Goal: Information Seeking & Learning: Learn about a topic

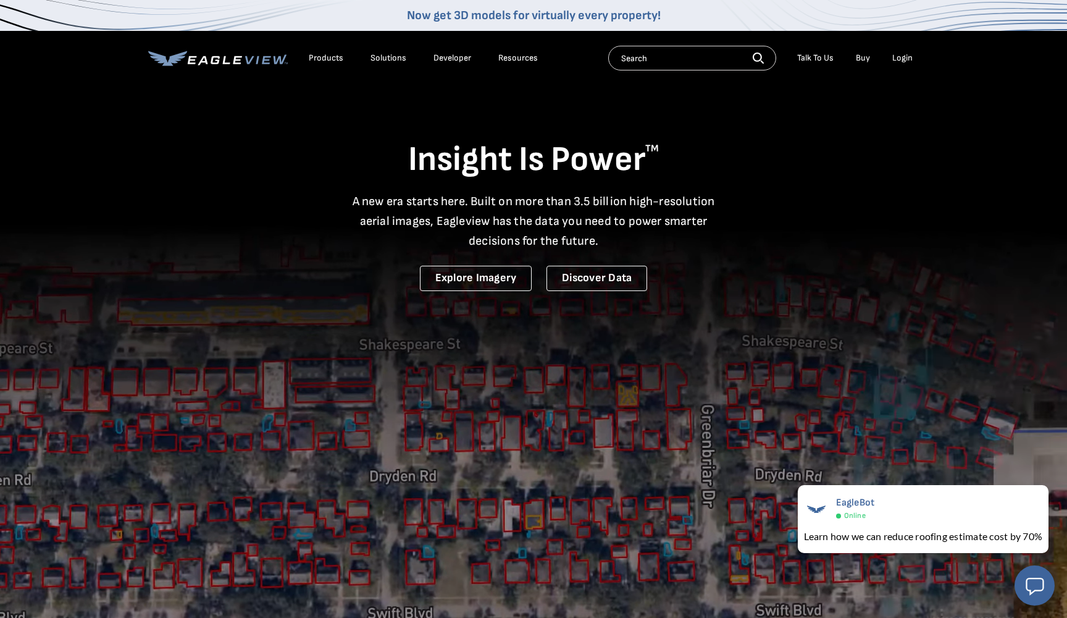
click at [147, 124] on video at bounding box center [533, 369] width 1067 height 738
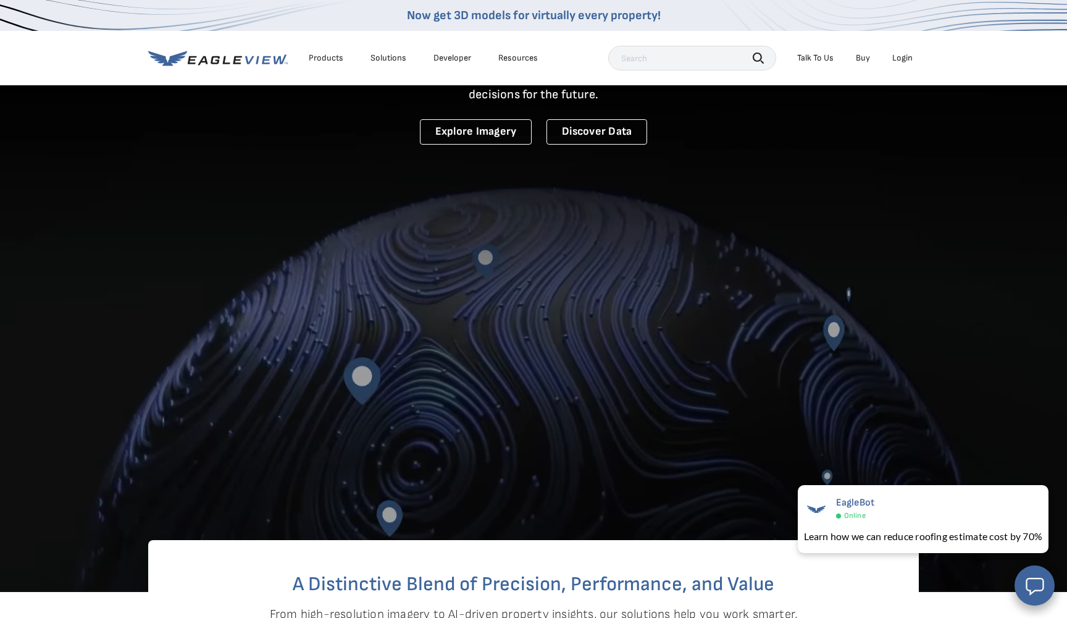
scroll to position [153, 0]
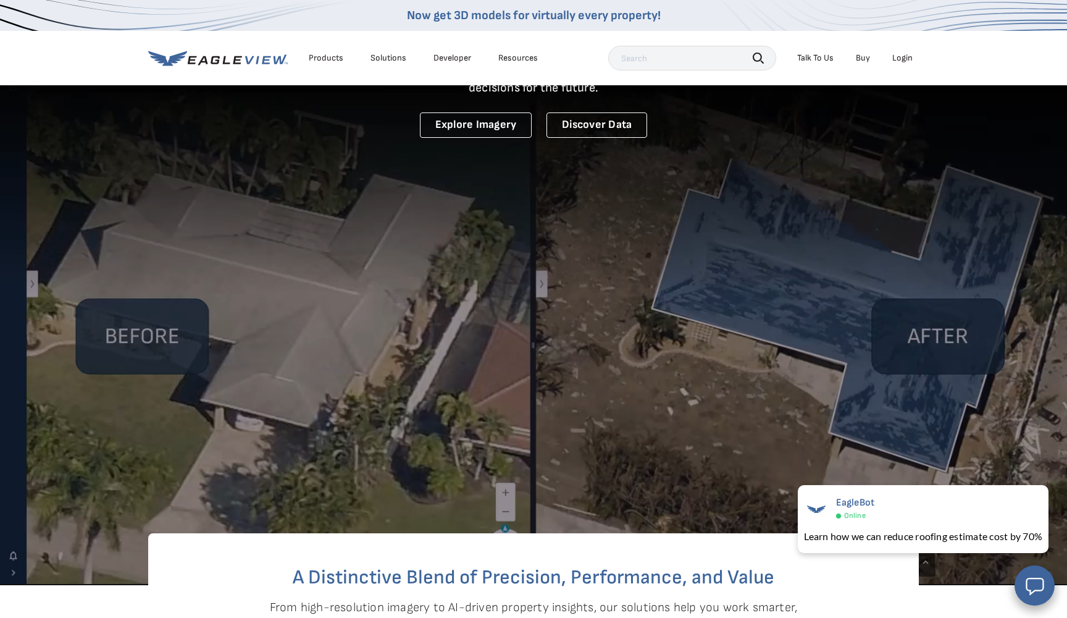
click at [643, 453] on video at bounding box center [533, 216] width 1067 height 738
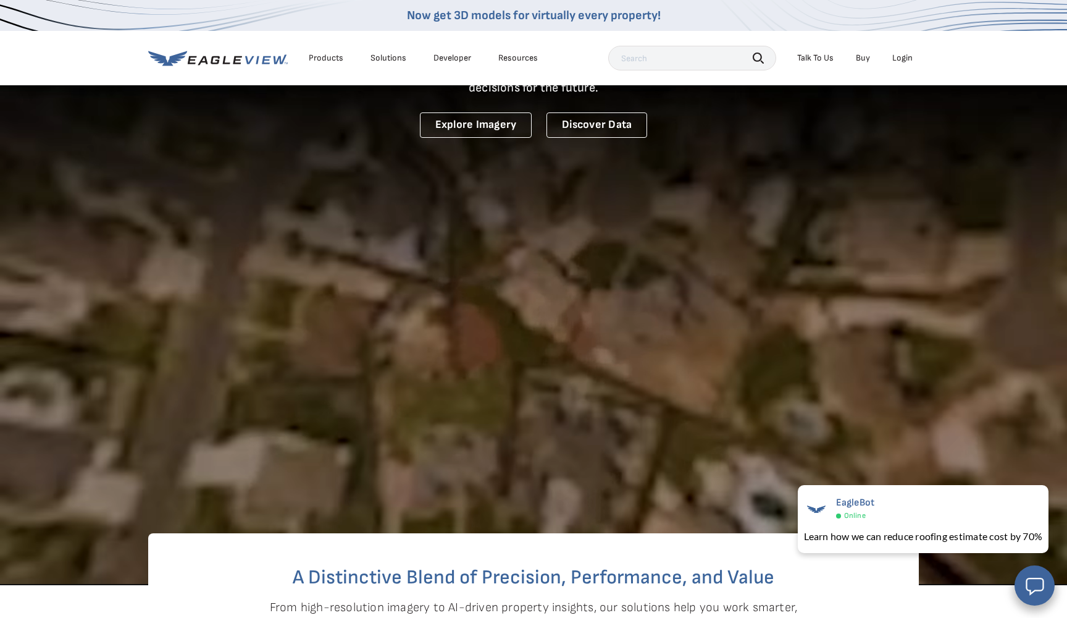
click at [435, 358] on video at bounding box center [533, 216] width 1067 height 738
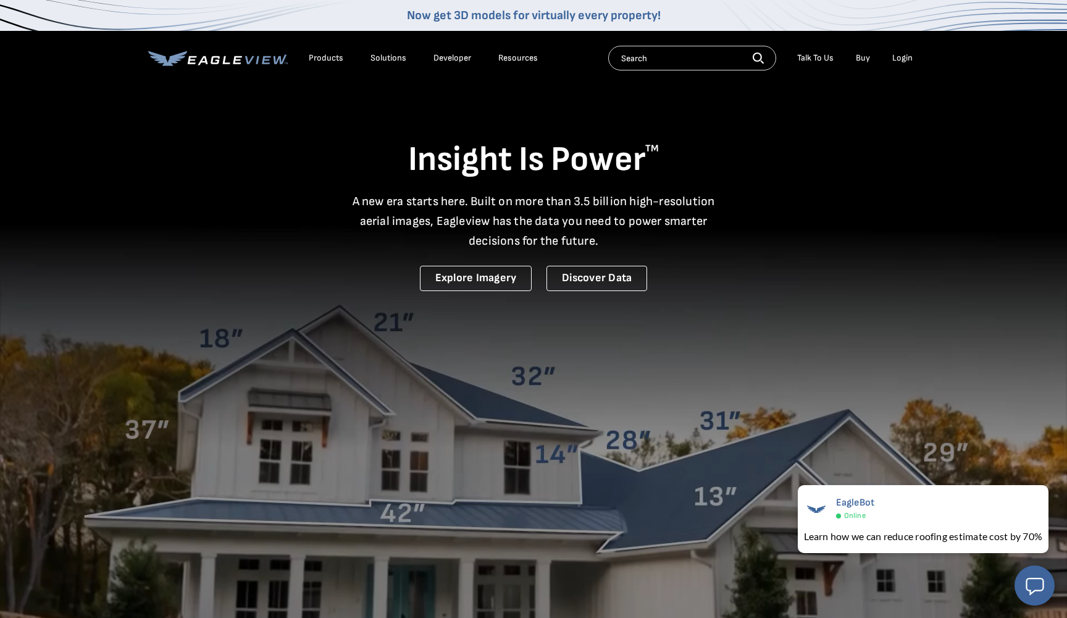
scroll to position [0, 0]
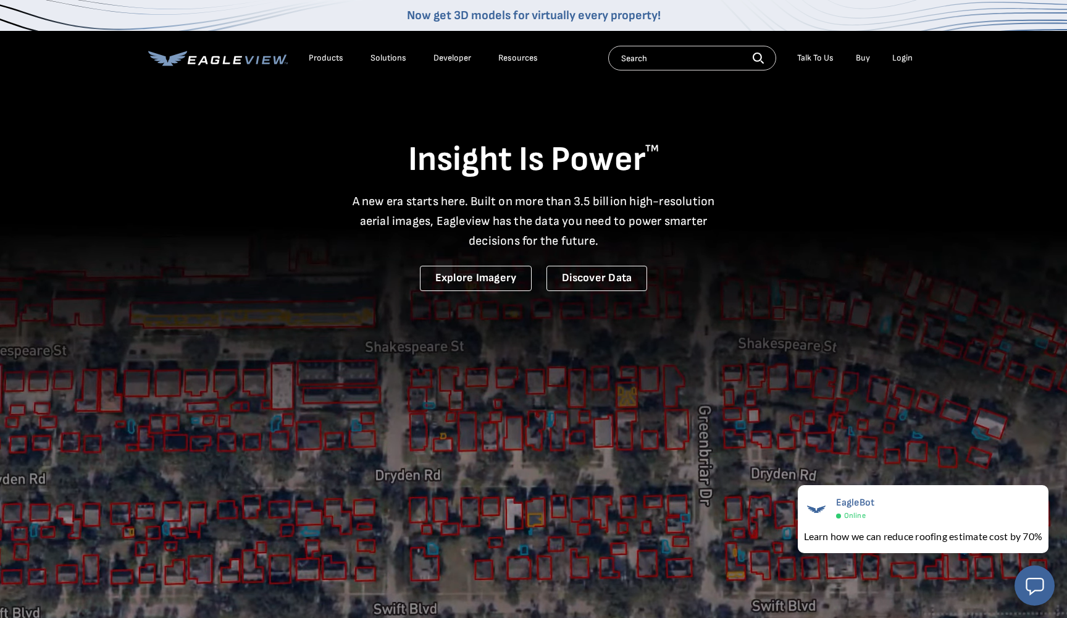
click at [322, 57] on div "Products" at bounding box center [326, 58] width 35 height 11
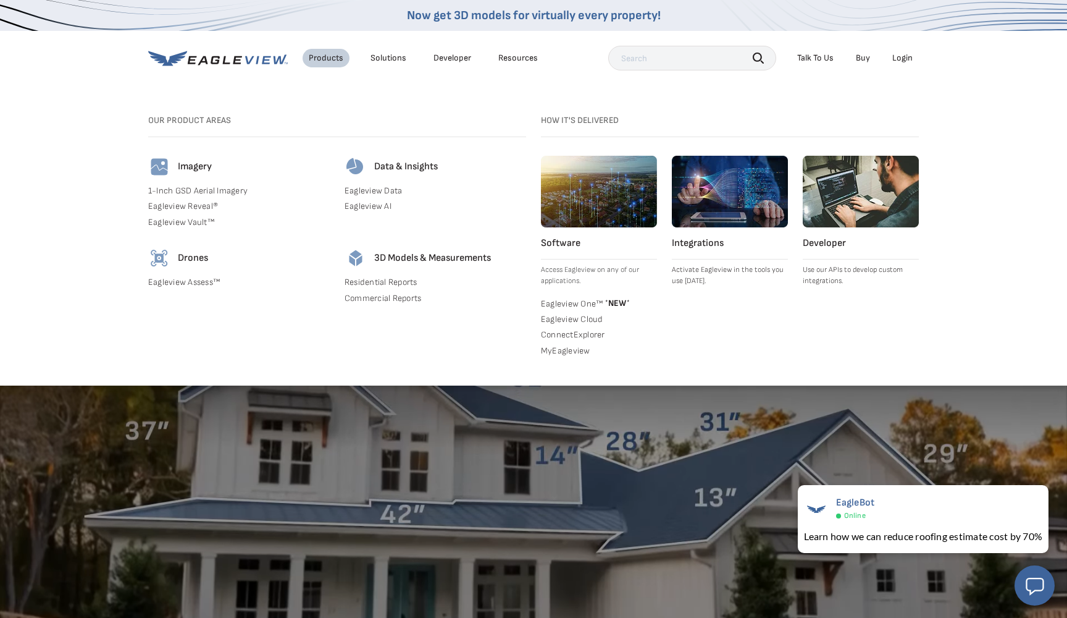
click at [193, 260] on h4 "Drones" at bounding box center [193, 258] width 30 height 12
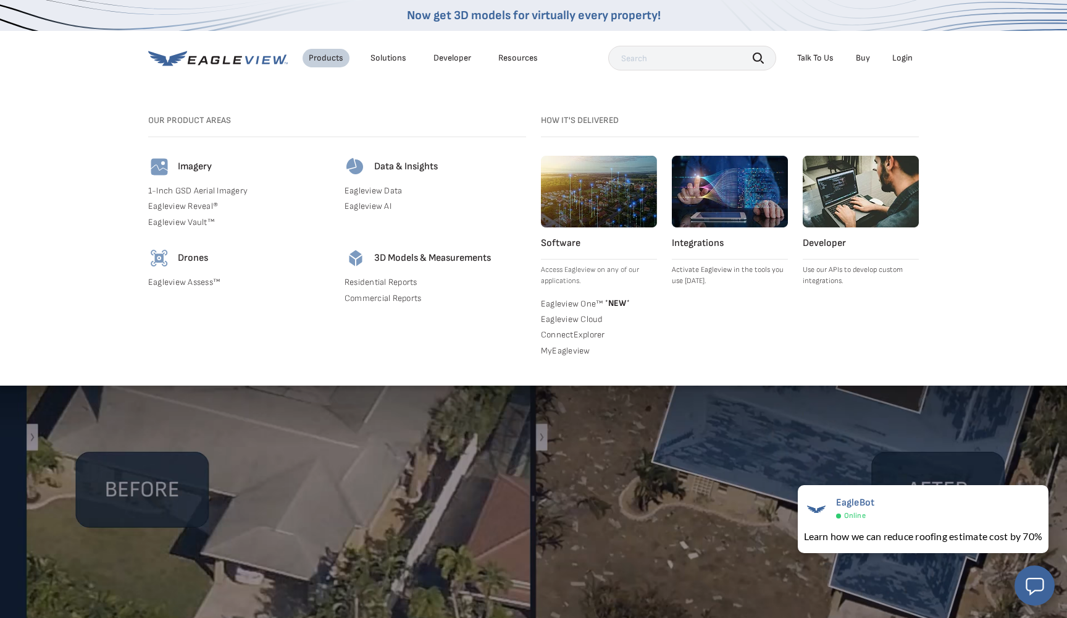
click at [162, 285] on link "Eagleview Assess™" at bounding box center [239, 282] width 182 height 11
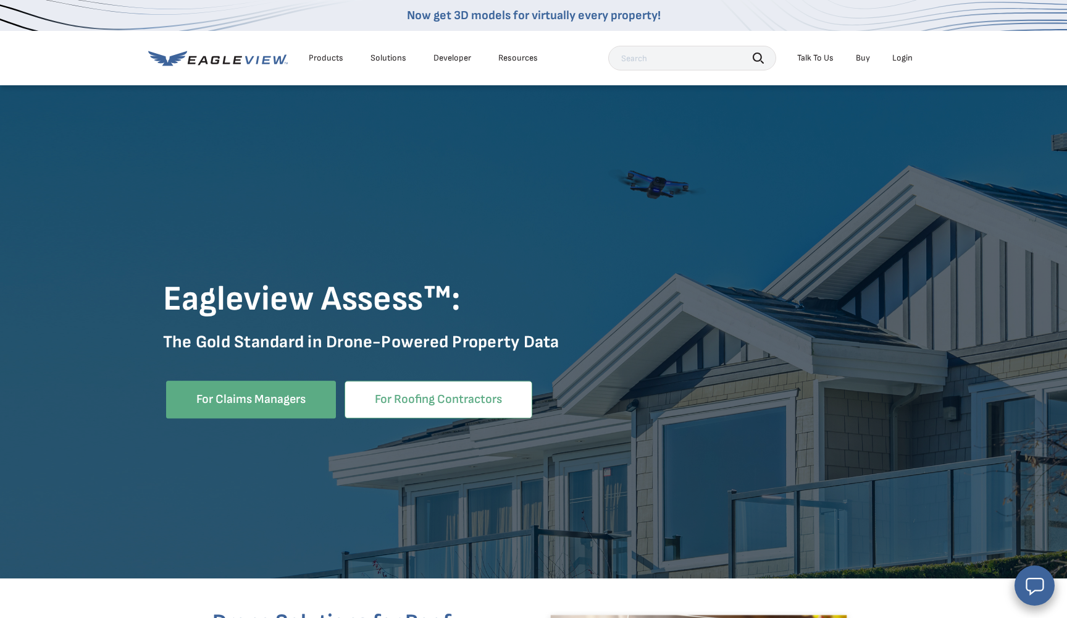
click at [400, 411] on link "For Roofing Contractors" at bounding box center [439, 399] width 188 height 38
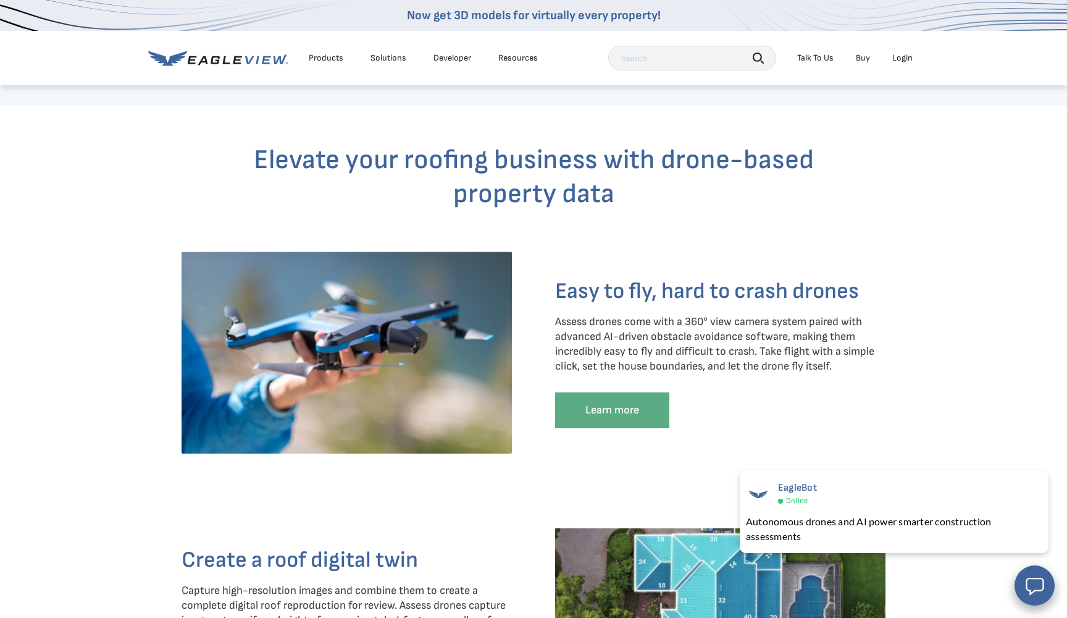
scroll to position [971, 0]
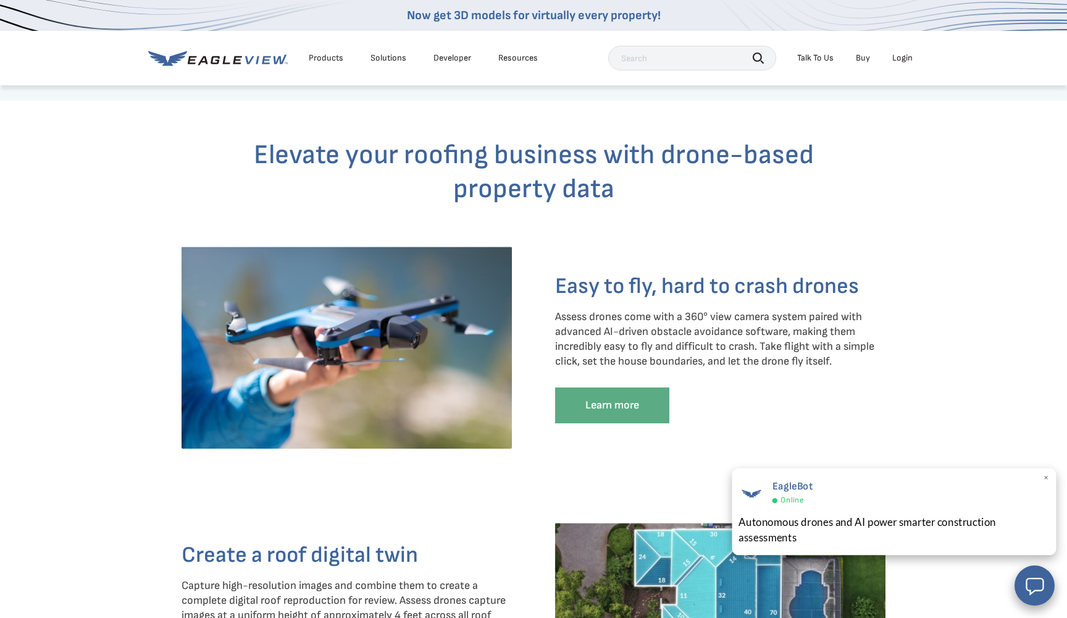
click at [1048, 480] on span "×" at bounding box center [1046, 477] width 7 height 13
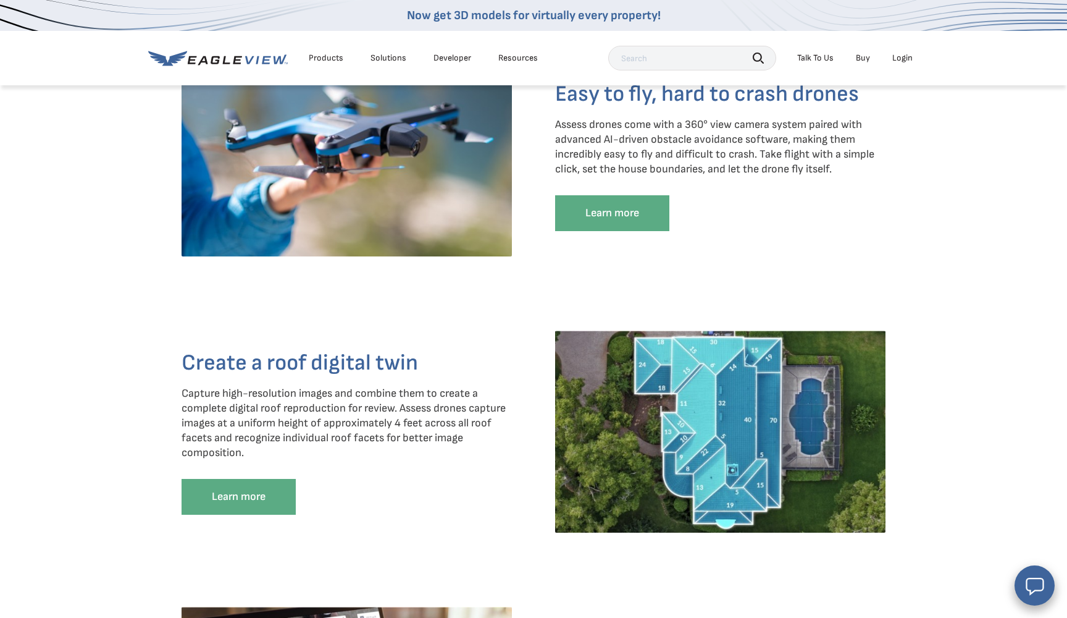
scroll to position [1167, 0]
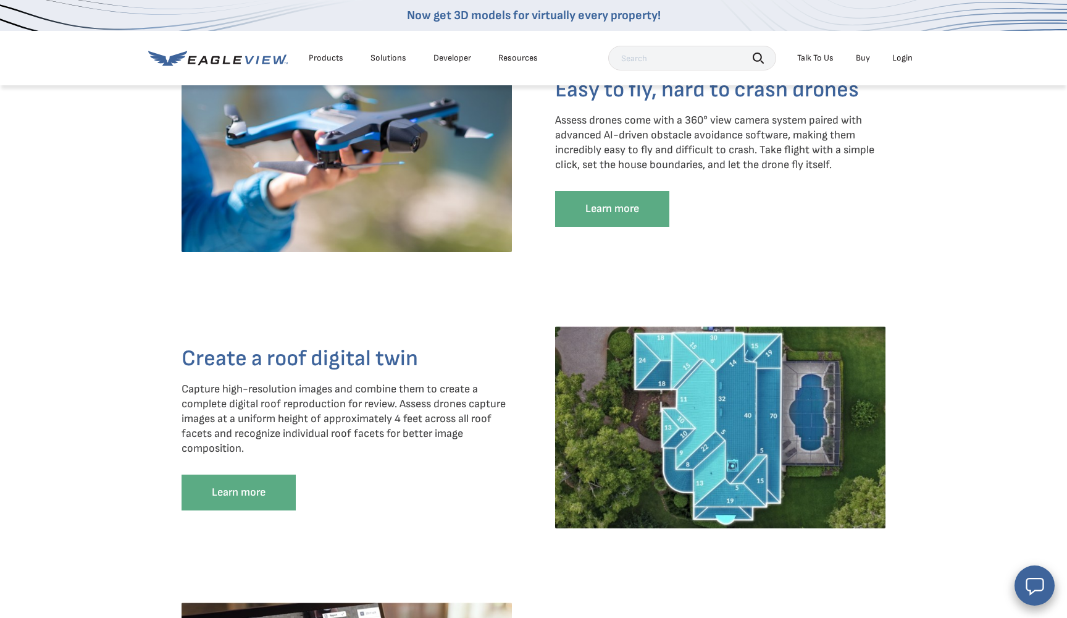
click at [474, 359] on h4 "Create a roof digital twin" at bounding box center [347, 359] width 330 height 28
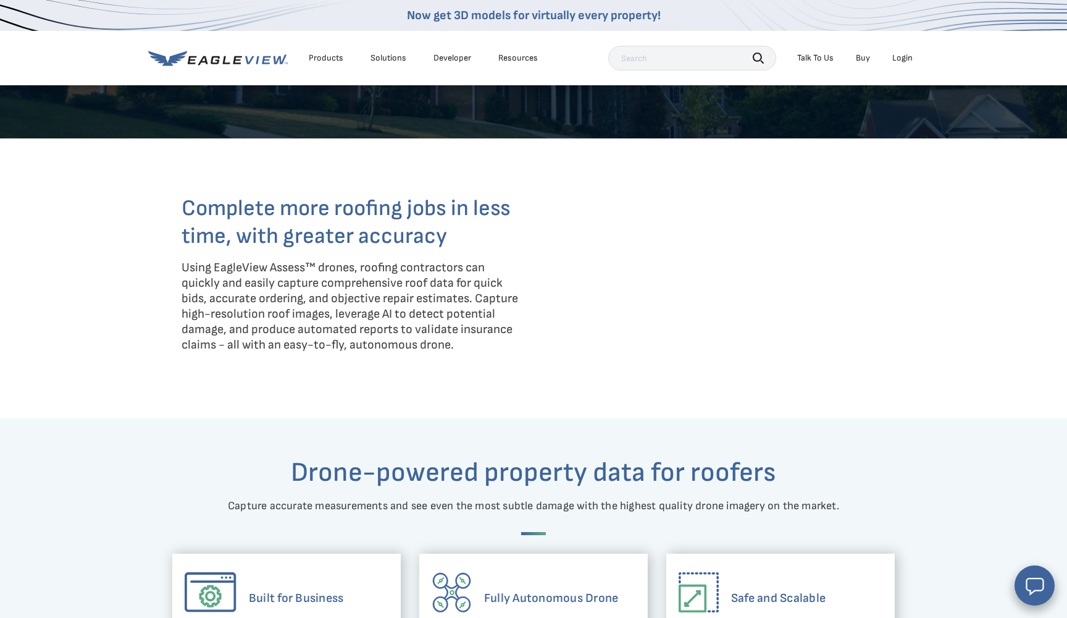
scroll to position [332, 0]
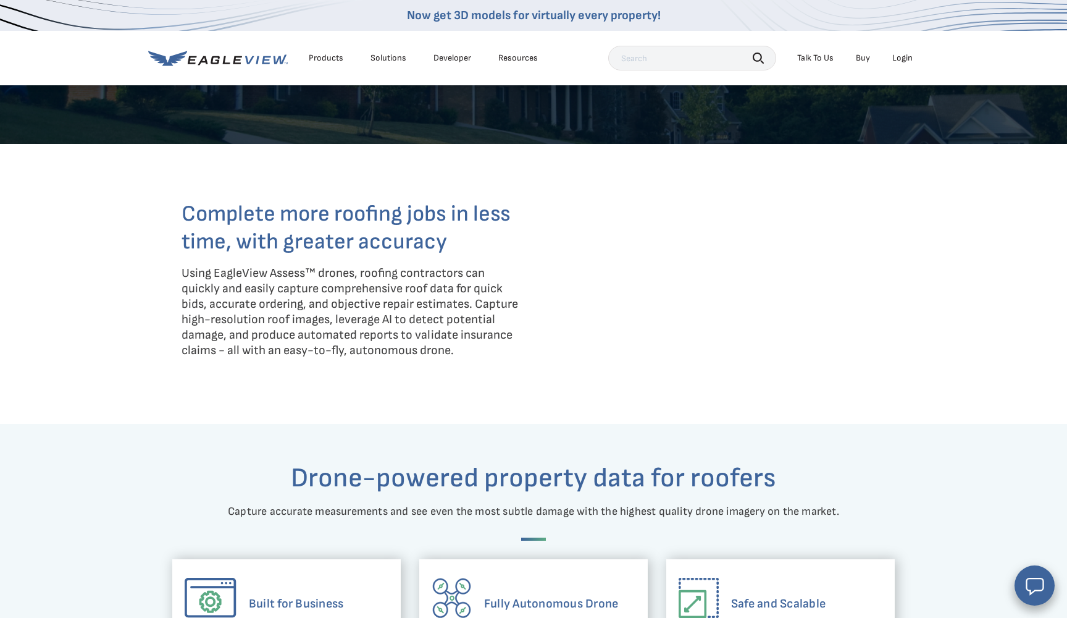
click at [244, 443] on div "Drone-powered property data for roofers Capture accurate measurements and see e…" at bounding box center [533, 582] width 741 height 316
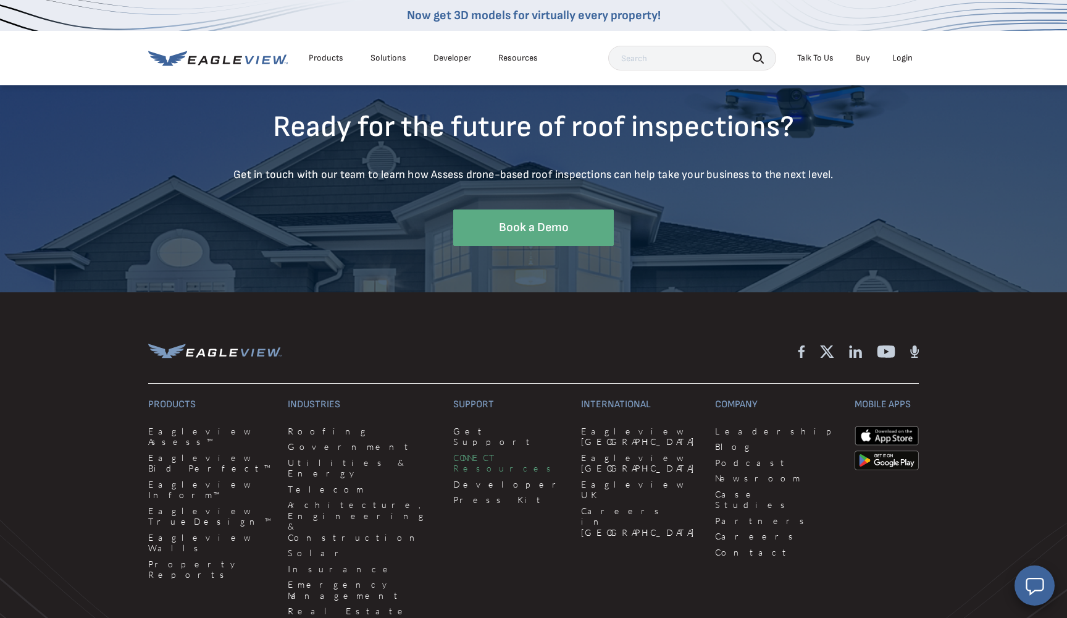
scroll to position [3653, 0]
click at [182, 557] on link "Property Reports" at bounding box center [210, 568] width 125 height 22
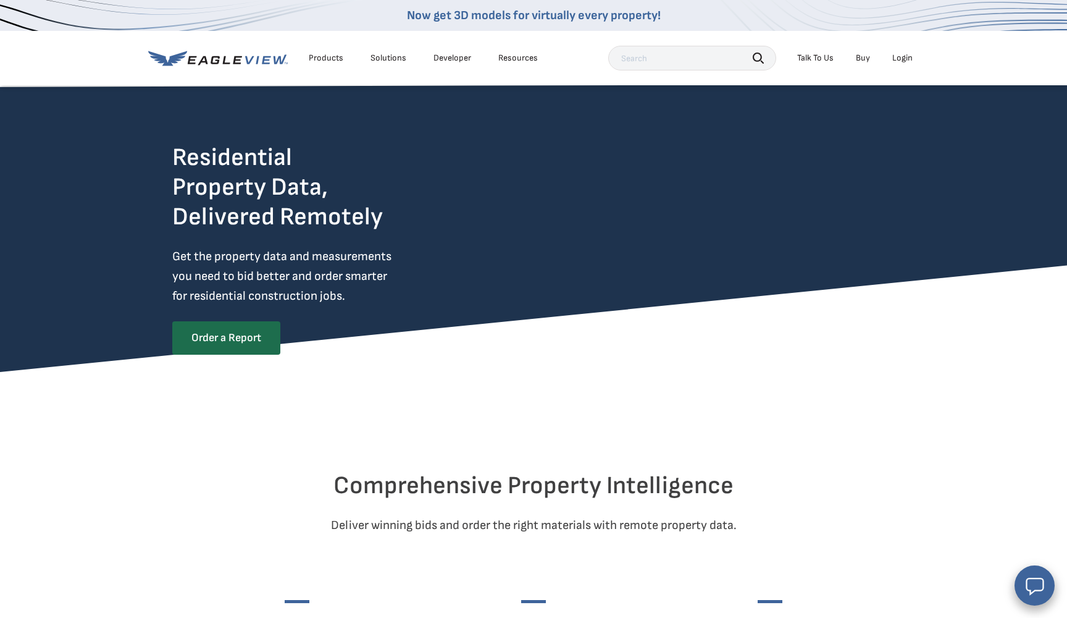
click at [324, 63] on div "Products" at bounding box center [326, 58] width 35 height 11
click at [328, 62] on div "Products" at bounding box center [326, 58] width 35 height 11
